Goal: Answer question/provide support: Share knowledge or assist other users

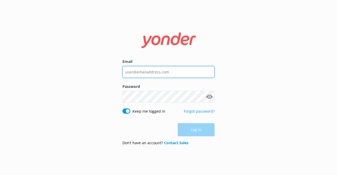
type input "[EMAIL_ADDRESS][DOMAIN_NAME]"
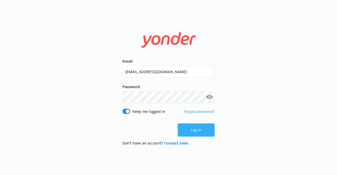
click at [204, 124] on div "Log in" at bounding box center [168, 129] width 92 height 13
click at [196, 127] on button "Log in" at bounding box center [196, 129] width 37 height 13
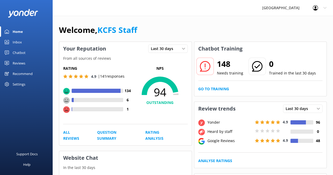
click at [19, 60] on div "Reviews" at bounding box center [19, 63] width 13 height 11
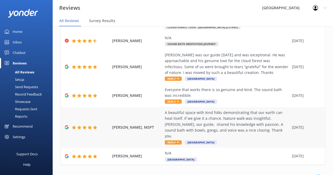
scroll to position [232, 0]
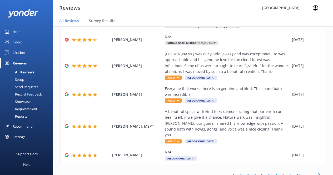
click at [240, 173] on link "2" at bounding box center [240, 175] width 7 height 5
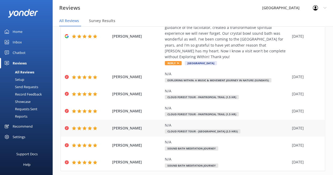
scroll to position [126, 0]
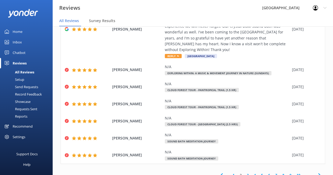
click at [244, 173] on link "3" at bounding box center [247, 175] width 7 height 5
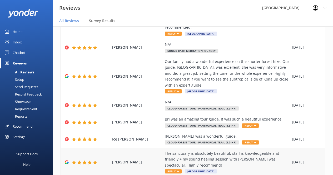
scroll to position [161, 0]
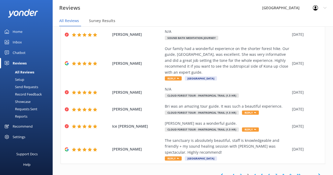
click at [251, 173] on link "4" at bounding box center [254, 175] width 7 height 5
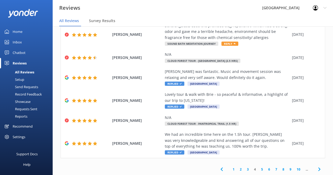
scroll to position [3, 0]
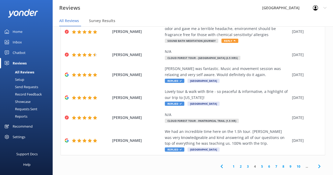
drag, startPoint x: 23, startPoint y: 52, endPoint x: 26, endPoint y: 48, distance: 5.1
click at [23, 52] on div "Chatbot" at bounding box center [19, 52] width 13 height 11
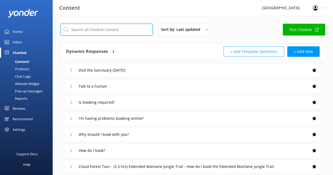
click at [125, 28] on input "text" at bounding box center [107, 30] width 92 height 12
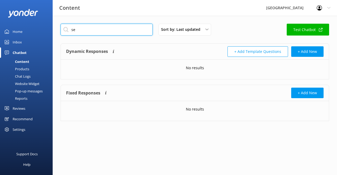
type input "s"
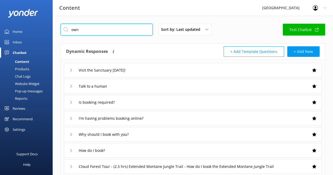
type input "own"
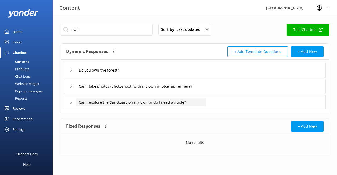
click at [115, 103] on input "Can I explore the Sanctuary on my own or do I need a guide?" at bounding box center [141, 102] width 131 height 8
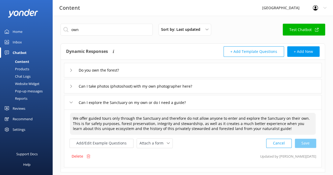
drag, startPoint x: 72, startPoint y: 118, endPoint x: 276, endPoint y: 129, distance: 203.6
click at [276, 129] on textarea "We offer guided tours only through the Sanctuary and therefore do not allow any…" at bounding box center [193, 124] width 246 height 22
